Goal: Information Seeking & Learning: Learn about a topic

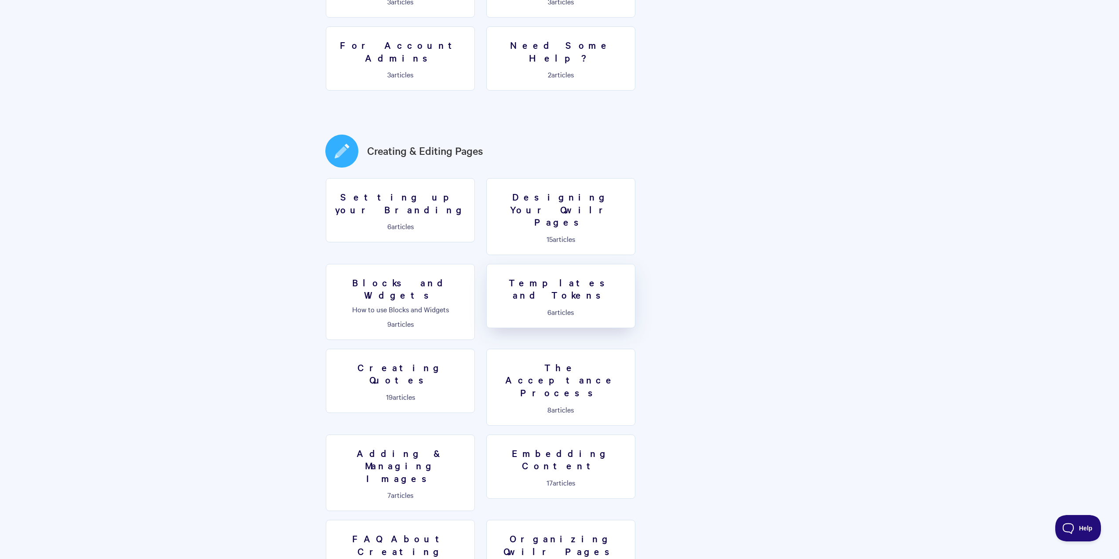
scroll to position [352, 0]
click at [414, 177] on link "Setting up your Branding 6 articles" at bounding box center [400, 207] width 149 height 64
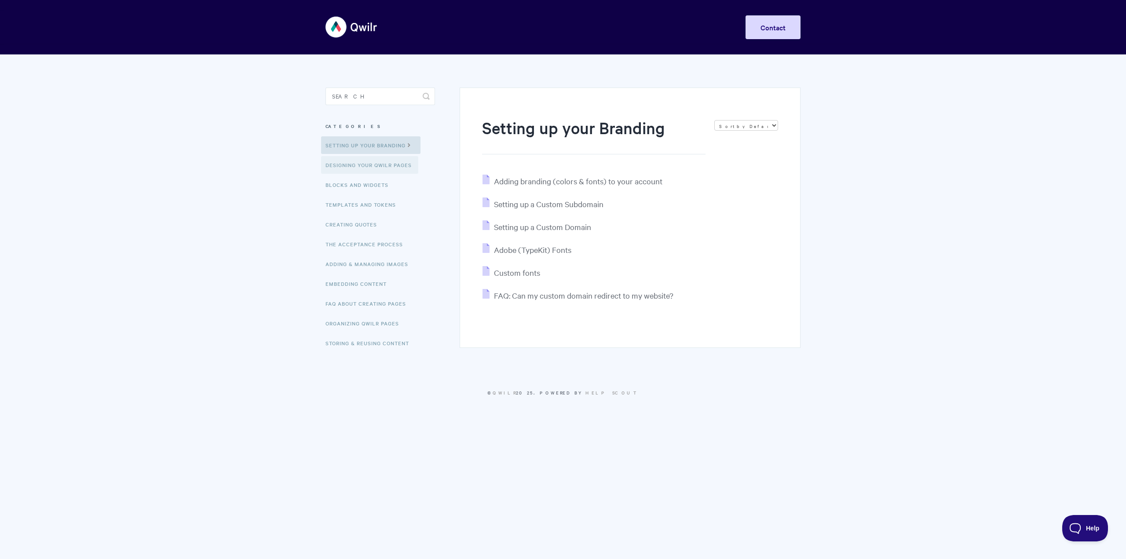
click at [369, 166] on link "Designing Your Qwilr Pages" at bounding box center [369, 165] width 97 height 18
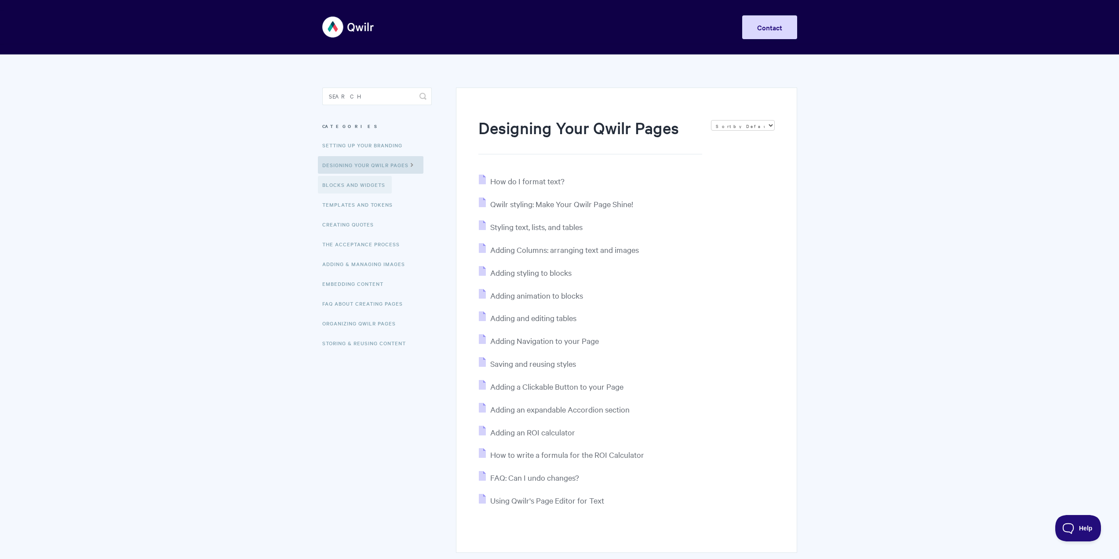
click at [354, 185] on link "Blocks and Widgets" at bounding box center [355, 185] width 74 height 18
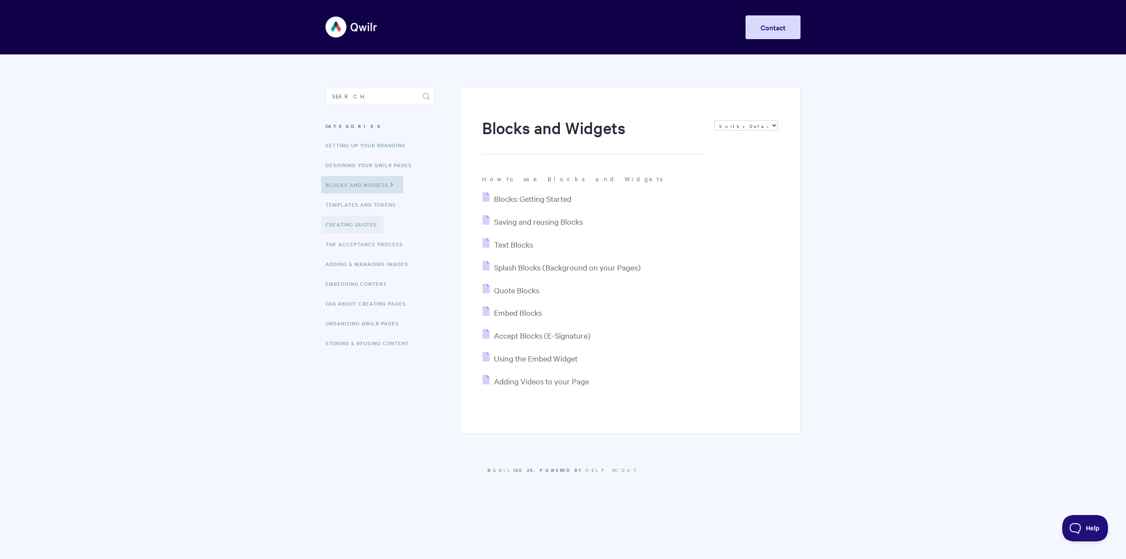
click at [351, 228] on link "Creating Quotes" at bounding box center [352, 224] width 62 height 18
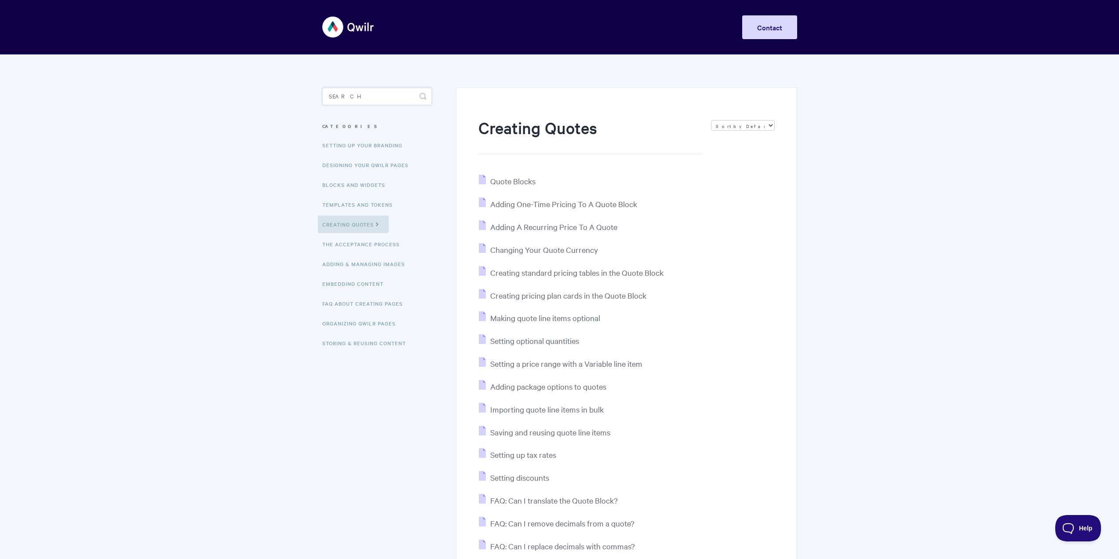
click at [388, 96] on input "Search" at bounding box center [376, 96] width 109 height 18
